Goal: Task Accomplishment & Management: Complete application form

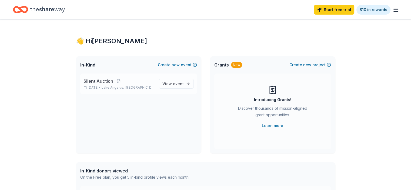
click at [104, 81] on span "Silent Auction" at bounding box center [99, 81] width 30 height 6
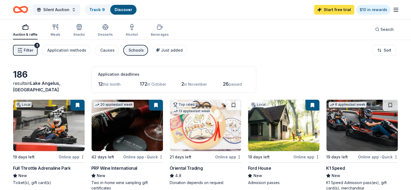
click at [323, 11] on link "Start free trial" at bounding box center [334, 10] width 40 height 10
click at [327, 9] on link "Start free trial" at bounding box center [334, 10] width 40 height 10
click at [329, 9] on link "Start free trial" at bounding box center [334, 10] width 40 height 10
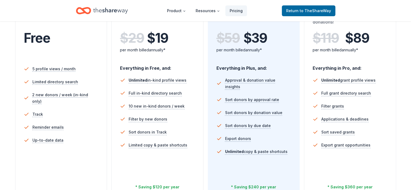
scroll to position [127, 0]
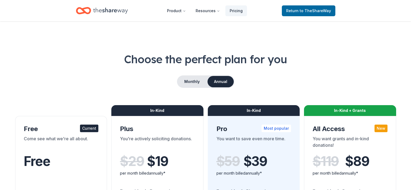
scroll to position [126, 0]
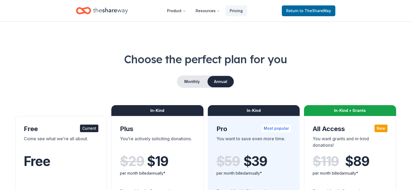
scroll to position [125, 0]
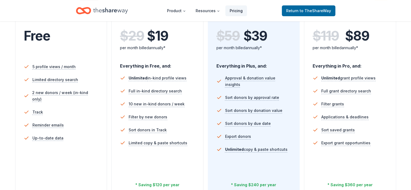
click at [236, 11] on link "Pricing" at bounding box center [236, 10] width 22 height 11
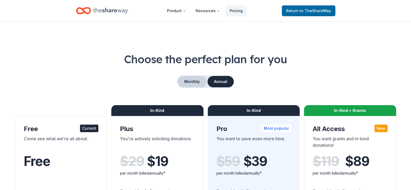
click at [189, 83] on button "Monthly" at bounding box center [192, 81] width 29 height 11
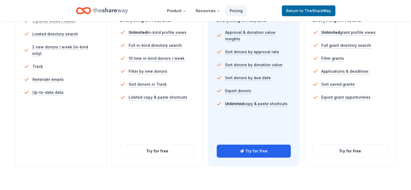
scroll to position [173, 0]
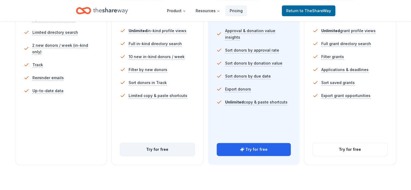
click at [165, 143] on button "Try for free" at bounding box center [157, 149] width 74 height 13
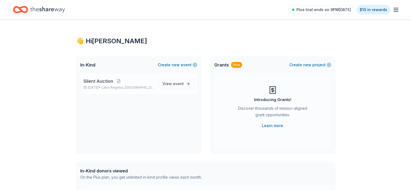
click at [114, 84] on div "Silent Auction [DATE] • [GEOGRAPHIC_DATA], [GEOGRAPHIC_DATA]" at bounding box center [119, 84] width 71 height 12
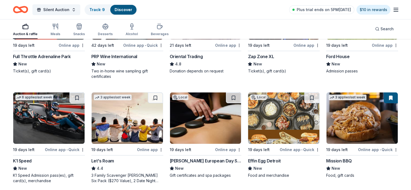
scroll to position [112, 0]
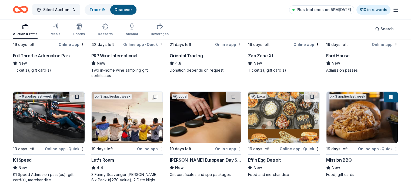
click at [126, 118] on img at bounding box center [127, 117] width 71 height 51
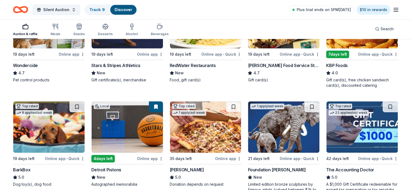
scroll to position [318, 0]
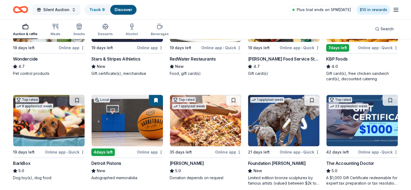
click at [64, 9] on span "Silent Auction" at bounding box center [56, 9] width 26 height 6
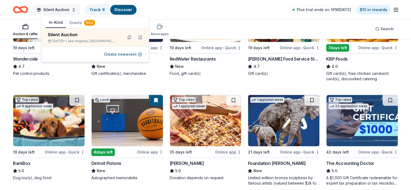
click at [64, 9] on span "Silent Auction" at bounding box center [56, 9] width 26 height 6
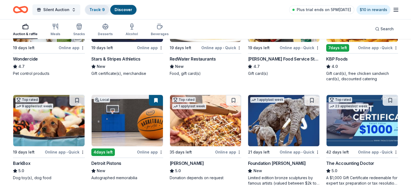
click at [104, 7] on link "Track · 9" at bounding box center [96, 9] width 15 height 5
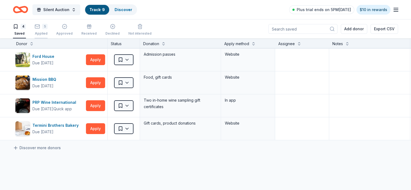
click at [48, 31] on div "5 Applied" at bounding box center [41, 30] width 13 height 12
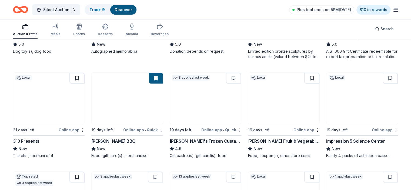
scroll to position [446, 0]
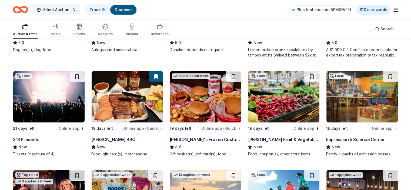
click at [61, 101] on img at bounding box center [48, 96] width 71 height 51
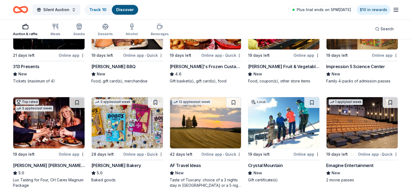
scroll to position [521, 0]
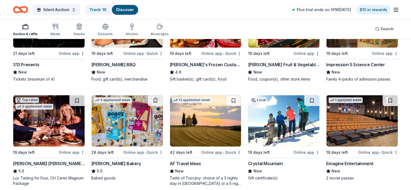
click at [288, 138] on img at bounding box center [283, 120] width 71 height 51
click at [364, 121] on img at bounding box center [362, 120] width 71 height 51
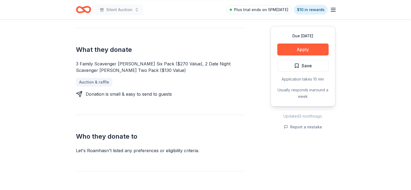
scroll to position [222, 0]
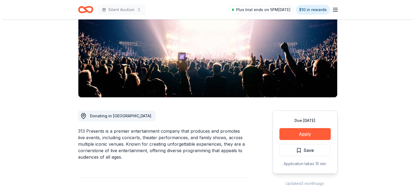
scroll to position [65, 0]
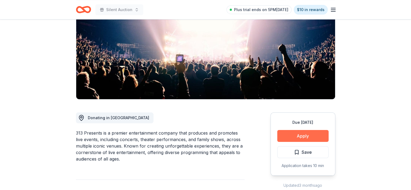
click at [301, 135] on button "Apply" at bounding box center [302, 136] width 51 height 12
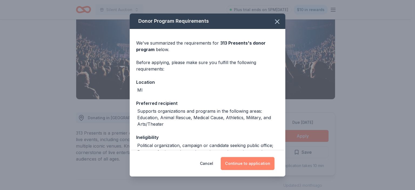
click at [252, 164] on button "Continue to application" at bounding box center [248, 163] width 54 height 13
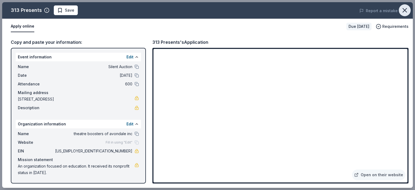
click at [405, 8] on icon "button" at bounding box center [405, 10] width 8 height 8
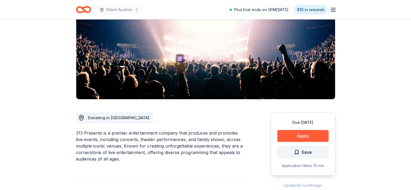
click at [317, 152] on button "Save" at bounding box center [302, 152] width 51 height 12
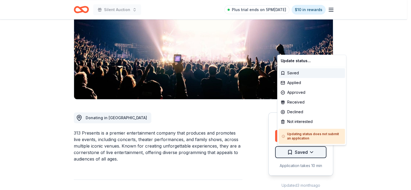
click at [316, 125] on html "Silent Auction Plus trial ends on 5PM[DATE] $10 in rewards Due [DATE] Share 313…" at bounding box center [205, 30] width 411 height 190
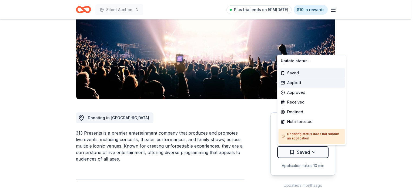
click at [306, 82] on div "Applied" at bounding box center [312, 83] width 67 height 10
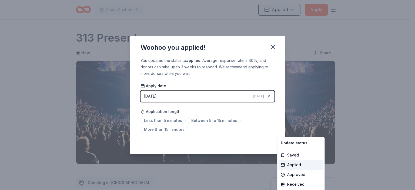
click at [272, 45] on html "Silent Auction Applied Apply Due [DATE] Share 313 Presents New Share Donating i…" at bounding box center [207, 95] width 415 height 190
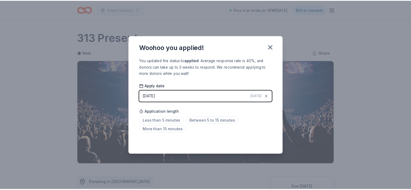
scroll to position [122, 0]
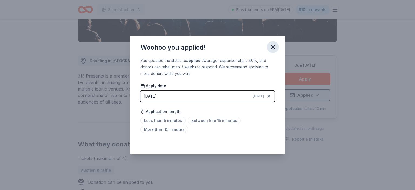
click at [271, 48] on icon "button" at bounding box center [273, 47] width 4 height 4
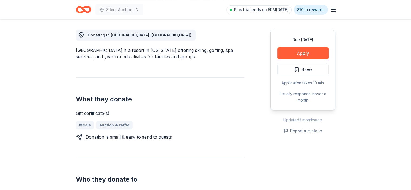
scroll to position [148, 0]
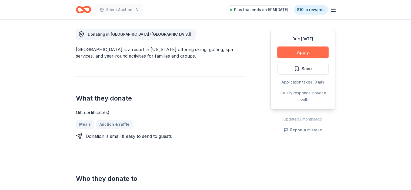
click at [310, 55] on button "Apply" at bounding box center [302, 53] width 51 height 12
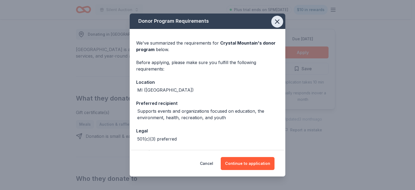
click at [274, 21] on icon "button" at bounding box center [278, 22] width 8 height 8
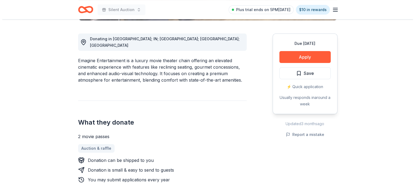
scroll to position [145, 0]
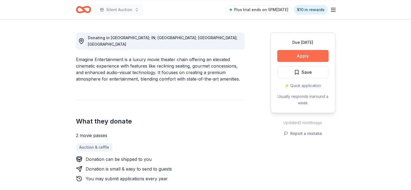
click at [316, 54] on button "Apply" at bounding box center [302, 56] width 51 height 12
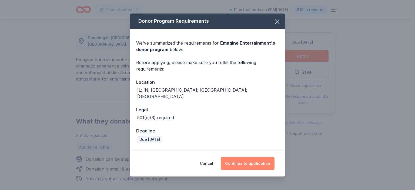
click at [254, 162] on button "Continue to application" at bounding box center [248, 163] width 54 height 13
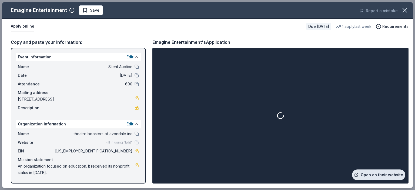
click at [377, 178] on link "Open on their website" at bounding box center [378, 175] width 53 height 11
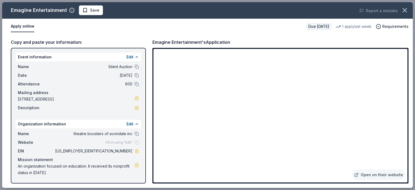
drag, startPoint x: 110, startPoint y: 152, endPoint x: 129, endPoint y: 151, distance: 18.4
click at [129, 151] on span "87-3247098" at bounding box center [93, 151] width 78 height 6
click at [135, 151] on link at bounding box center [137, 151] width 4 height 4
